Goal: Transaction & Acquisition: Purchase product/service

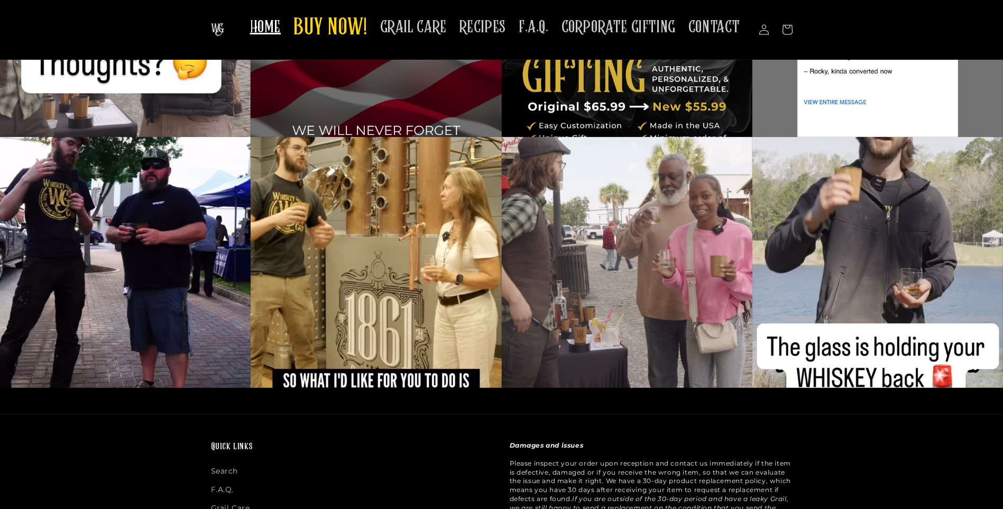
scroll to position [2564, 0]
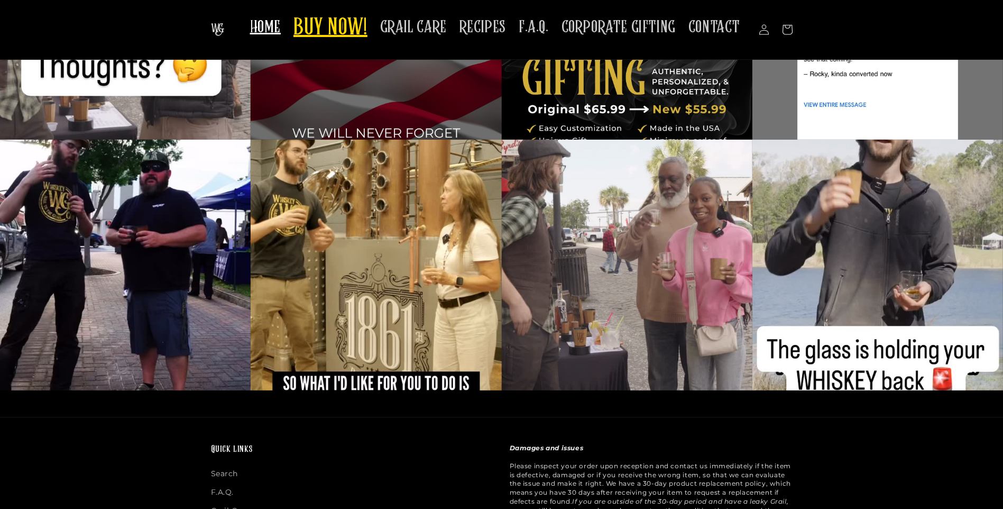
click at [339, 22] on span "BUY NOW!" at bounding box center [330, 28] width 74 height 29
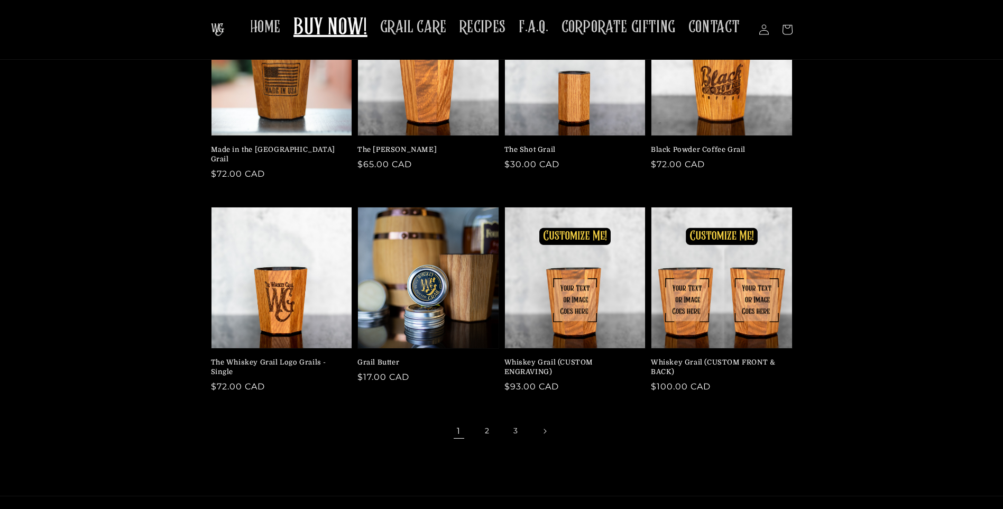
scroll to position [119, 0]
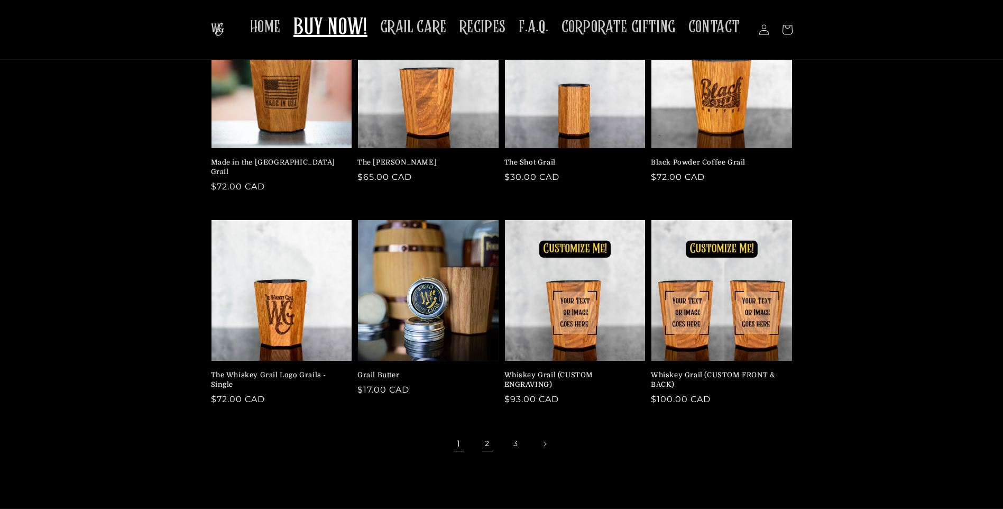
click at [488, 432] on link "2" at bounding box center [487, 443] width 23 height 23
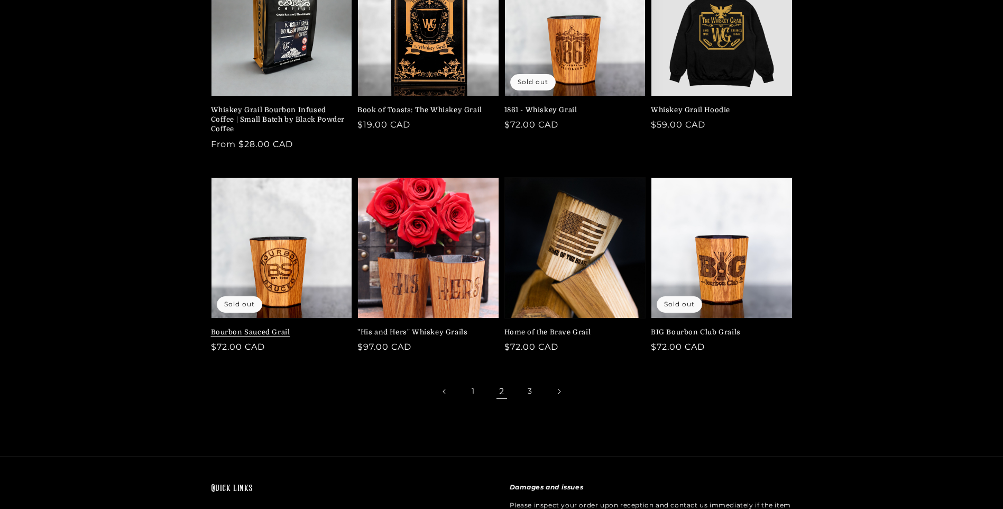
scroll to position [172, 0]
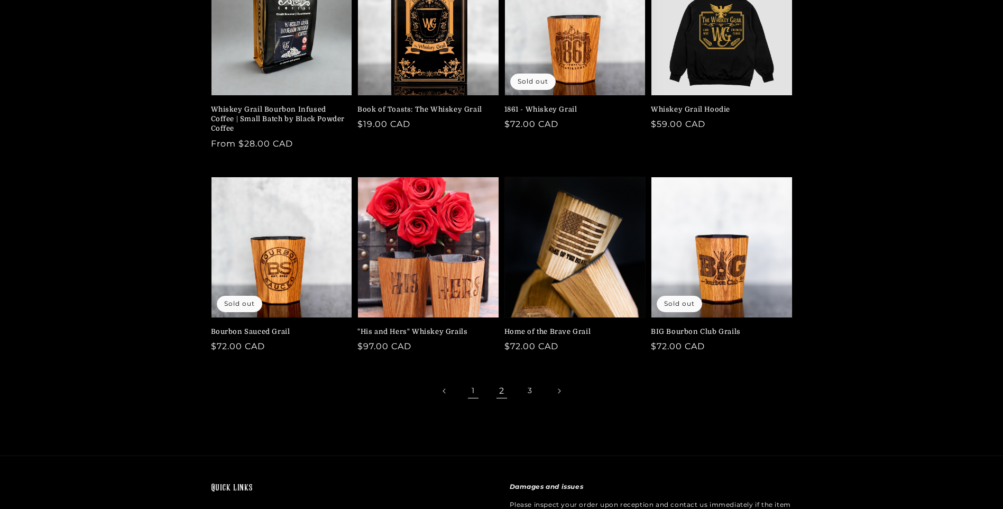
click at [474, 390] on link "1" at bounding box center [473, 390] width 23 height 23
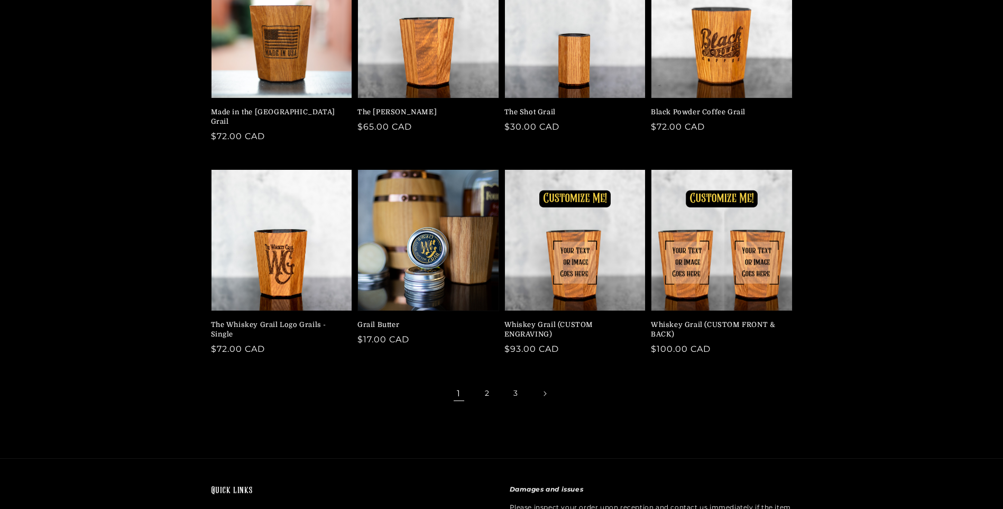
scroll to position [172, 0]
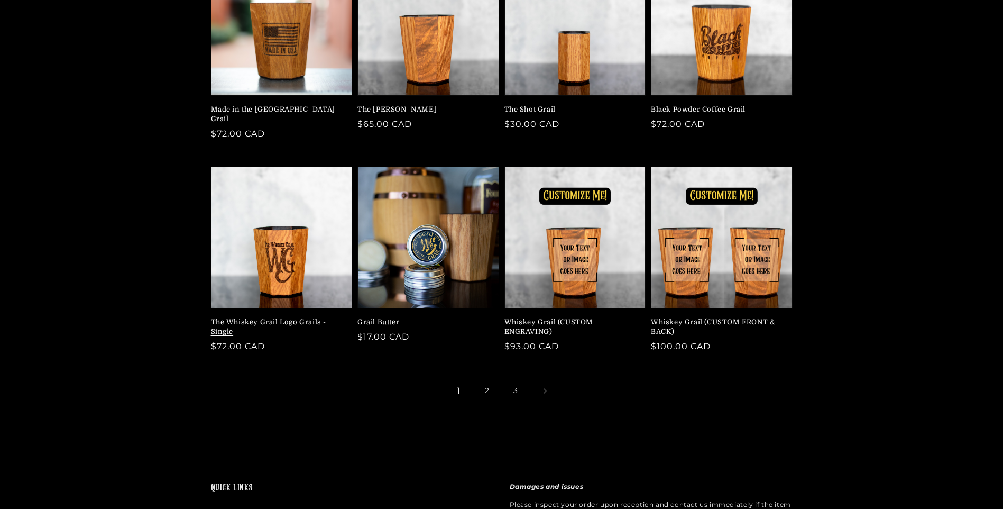
click at [256, 317] on link "The Whiskey Grail Logo Grails - Single" at bounding box center [278, 326] width 135 height 19
click at [282, 317] on link "The Whiskey Grail Logo Grails - Single" at bounding box center [278, 326] width 135 height 19
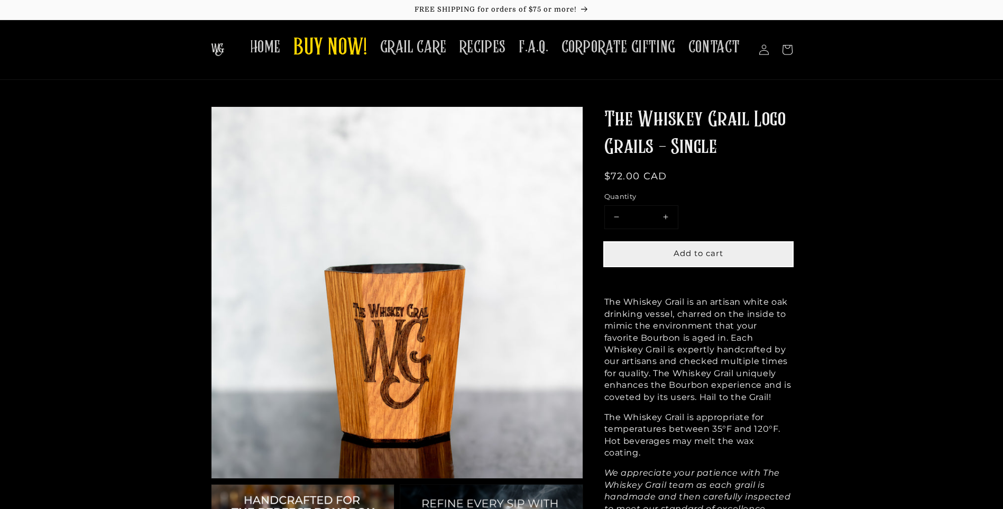
click at [719, 250] on span "Add to cart" at bounding box center [699, 253] width 50 height 10
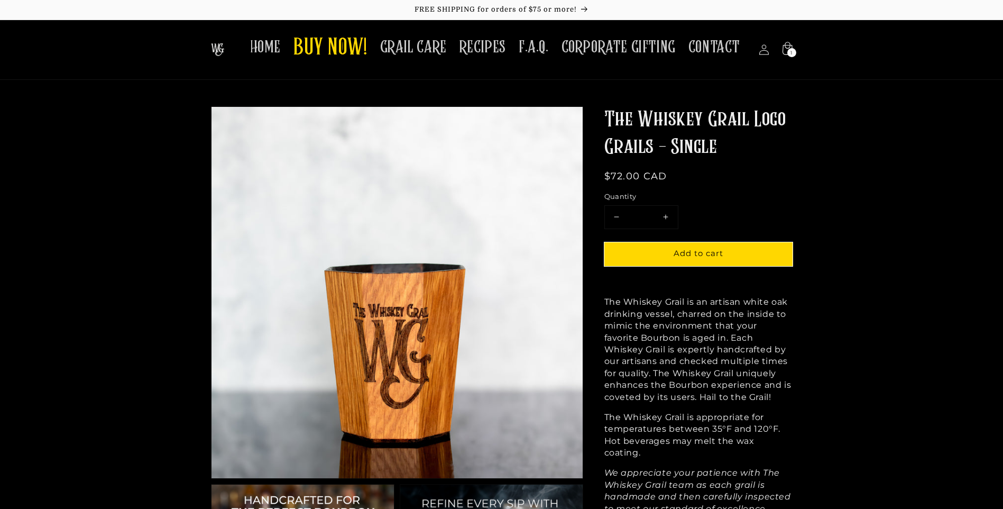
click at [661, 210] on button "Increase quantity for The Whiskey Grail Logo Grails - Single" at bounding box center [666, 217] width 24 height 23
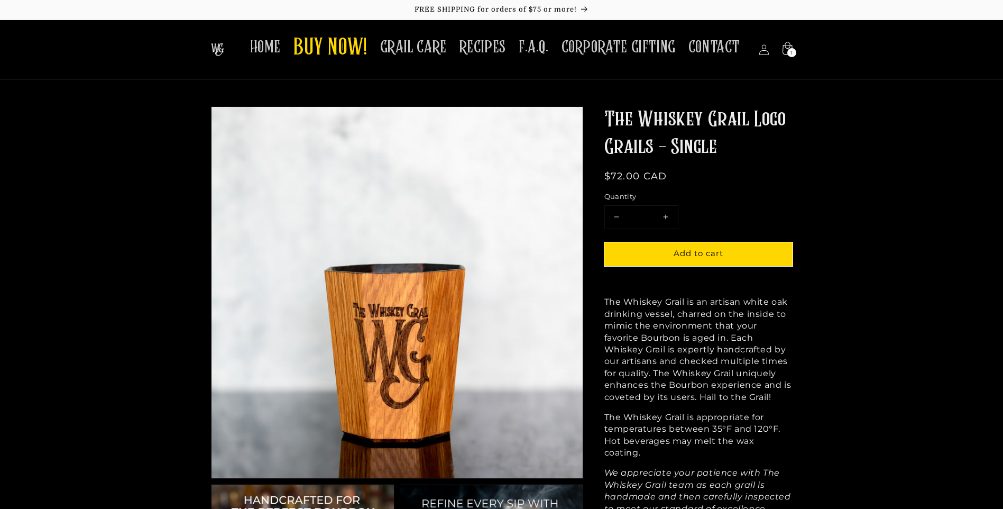
type input "*"
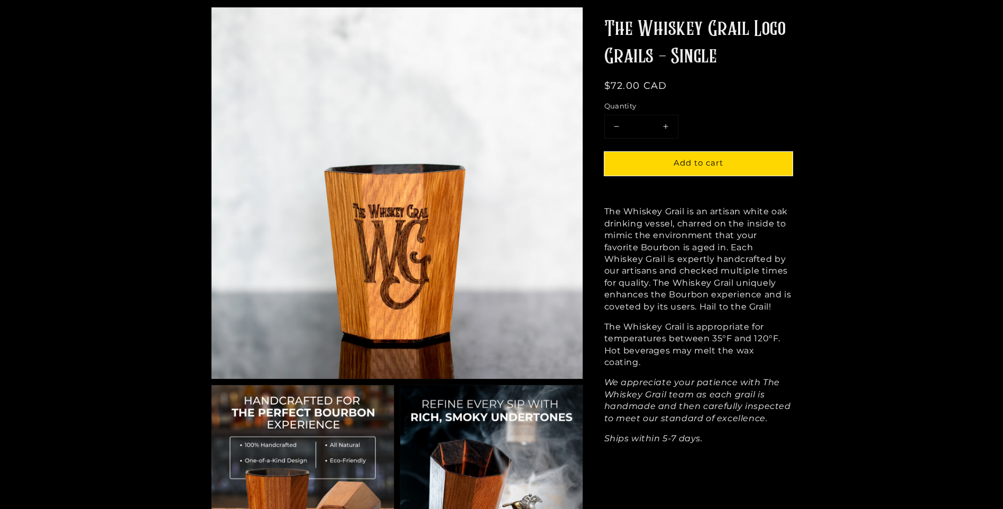
scroll to position [106, 0]
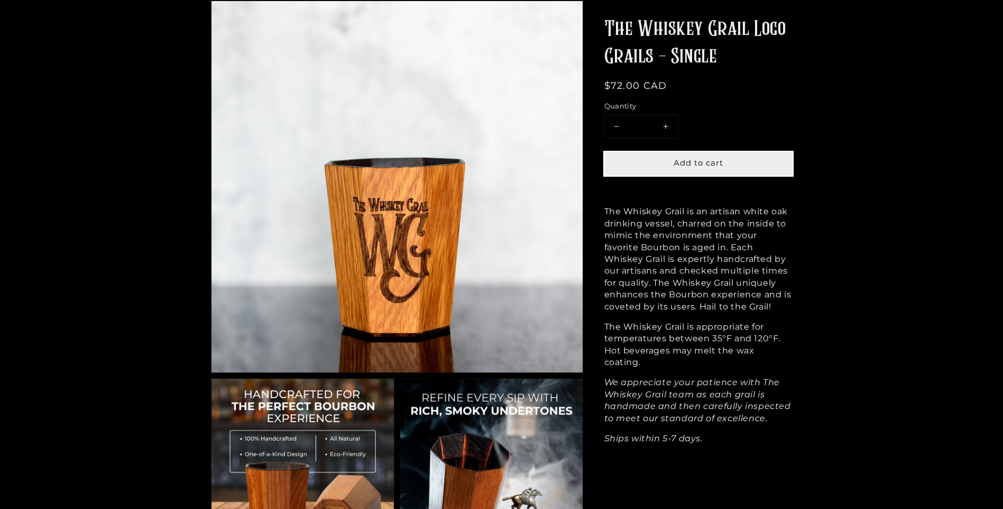
click at [708, 158] on span "Add to cart" at bounding box center [699, 163] width 50 height 10
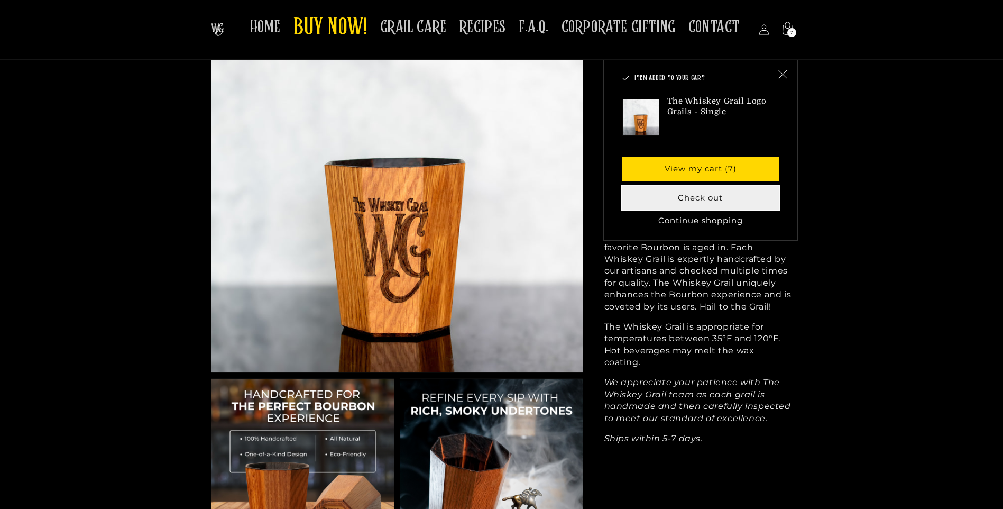
click at [706, 196] on button "Check out" at bounding box center [700, 199] width 156 height 24
